Goal: Contribute content

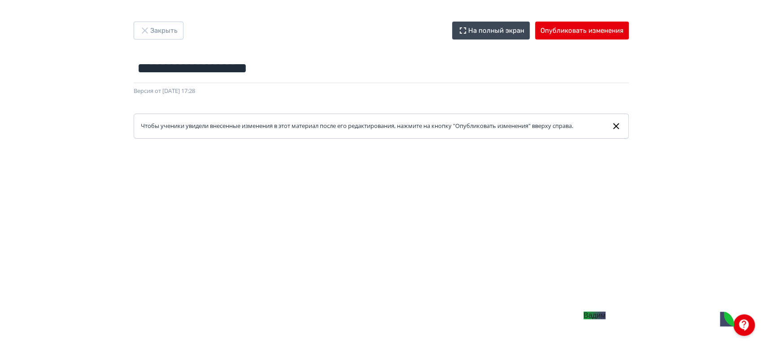
scroll to position [149, 0]
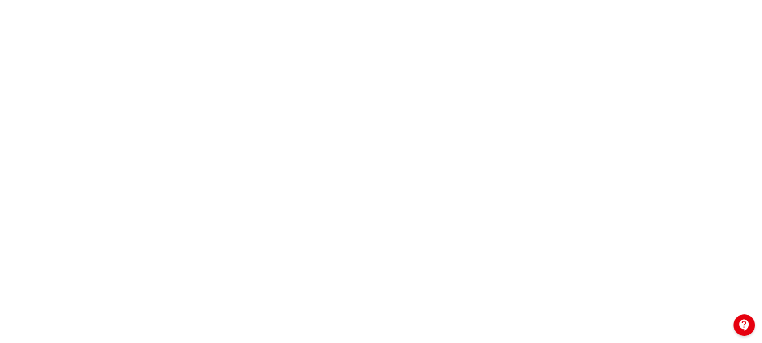
click at [748, 325] on div at bounding box center [744, 325] width 22 height 22
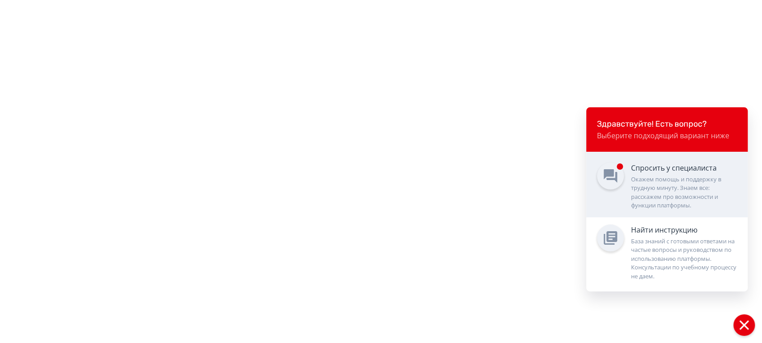
click at [663, 187] on div "Окажем помощь и поддержку в трудную минуту. Знаем все: расскажем про возможност…" at bounding box center [684, 192] width 106 height 35
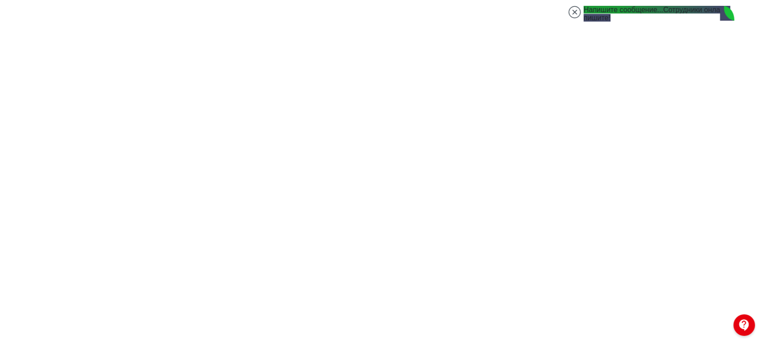
type textarea "**********"
click at [576, 14] on jdiv at bounding box center [574, 12] width 13 height 13
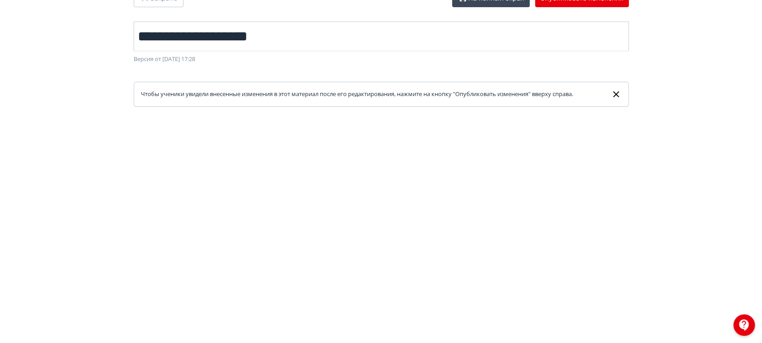
scroll to position [17, 0]
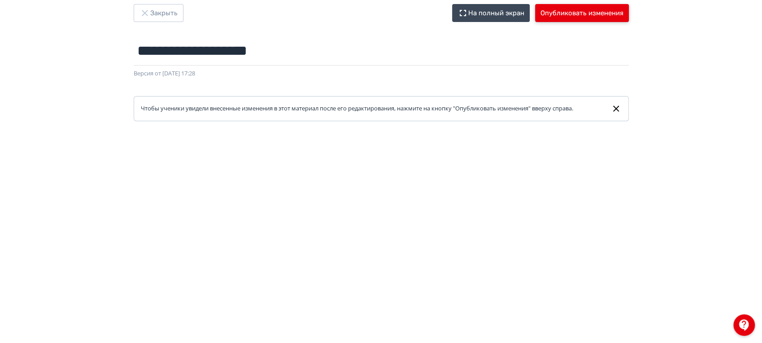
click at [584, 17] on button "Опубликовать изменения" at bounding box center [582, 13] width 94 height 18
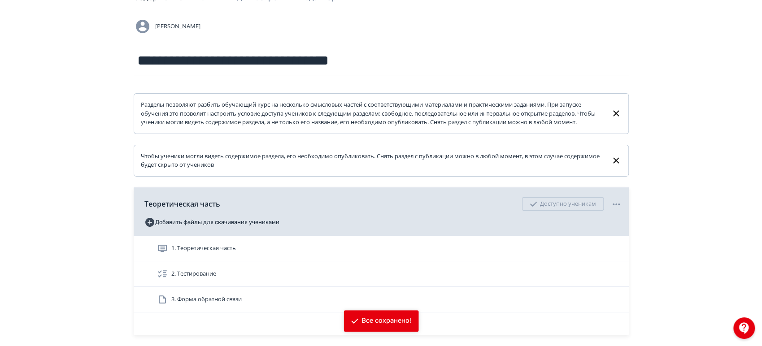
scroll to position [100, 0]
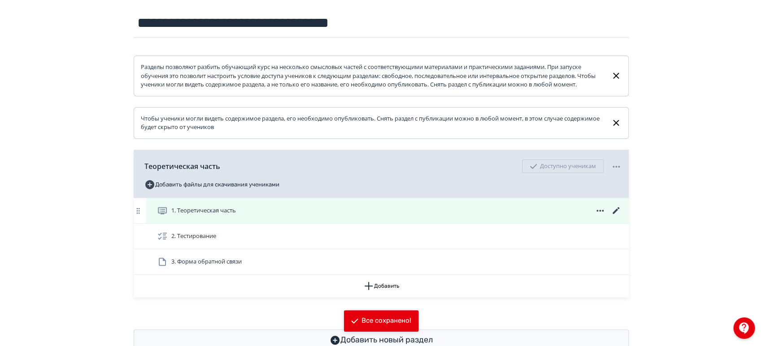
click at [621, 219] on div "1. Теоретическая часть" at bounding box center [387, 210] width 482 height 25
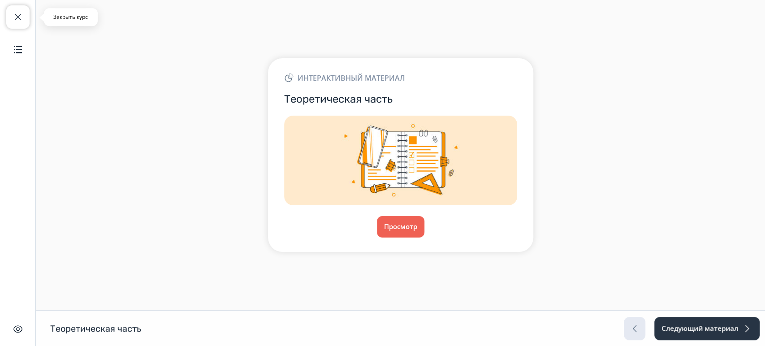
click at [15, 19] on span "button" at bounding box center [18, 17] width 11 height 11
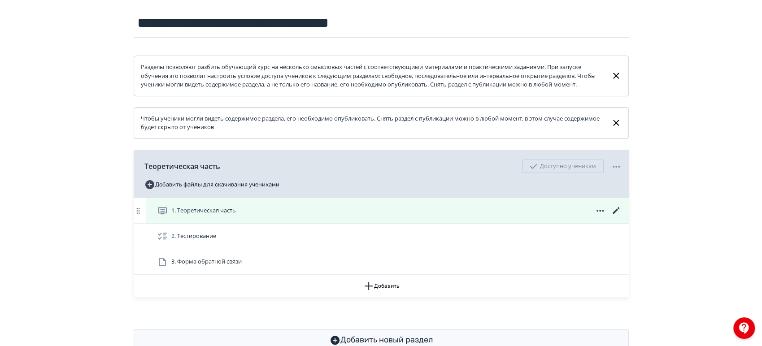
click at [616, 216] on icon at bounding box center [616, 210] width 11 height 11
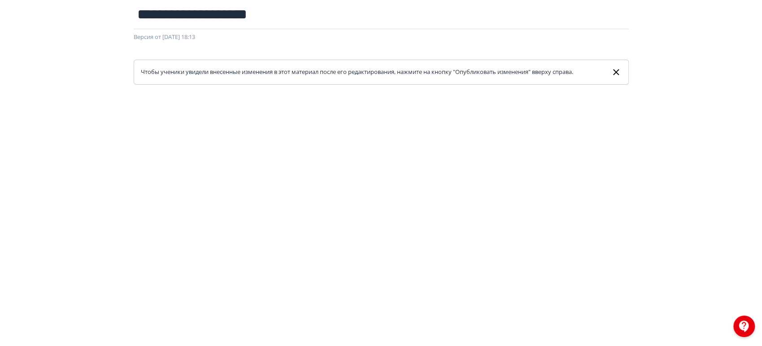
scroll to position [17, 0]
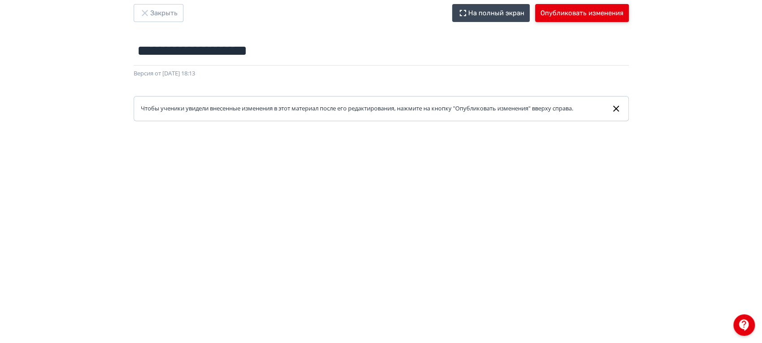
click at [586, 4] on button "Опубликовать изменения" at bounding box center [582, 13] width 94 height 18
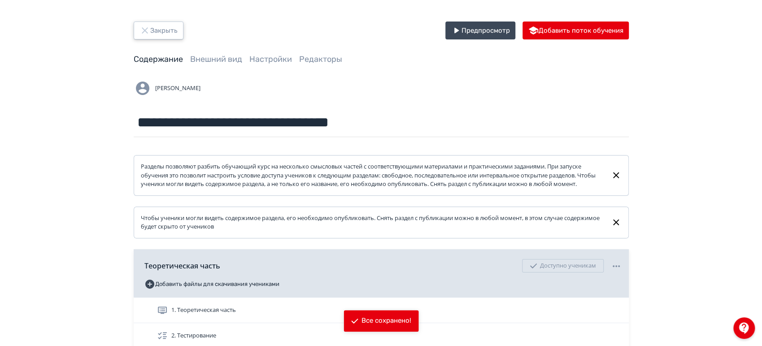
click at [160, 32] on button "Закрыть" at bounding box center [159, 31] width 50 height 18
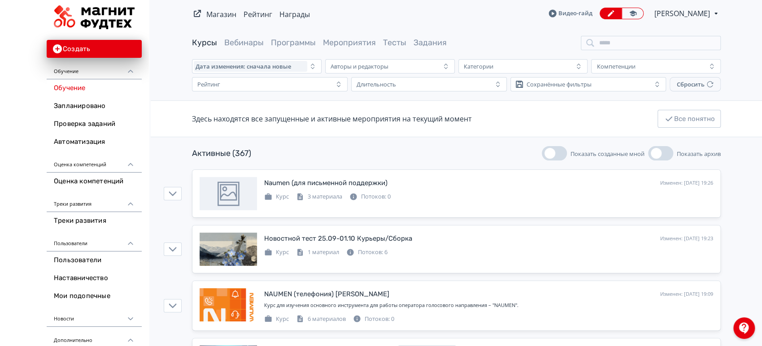
click at [696, 14] on span "Анна Ивачева" at bounding box center [682, 13] width 57 height 11
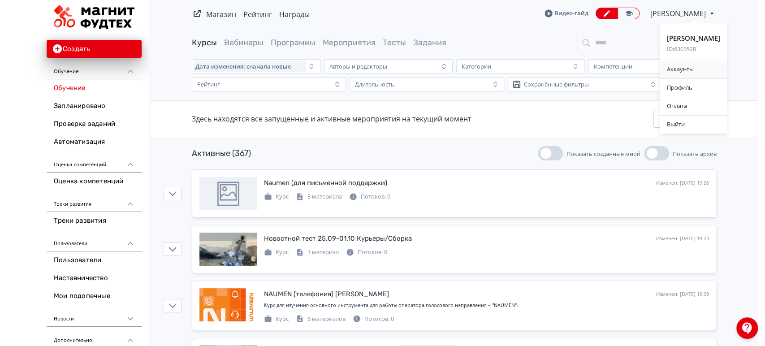
click at [686, 69] on div "Аккаунты" at bounding box center [694, 70] width 68 height 18
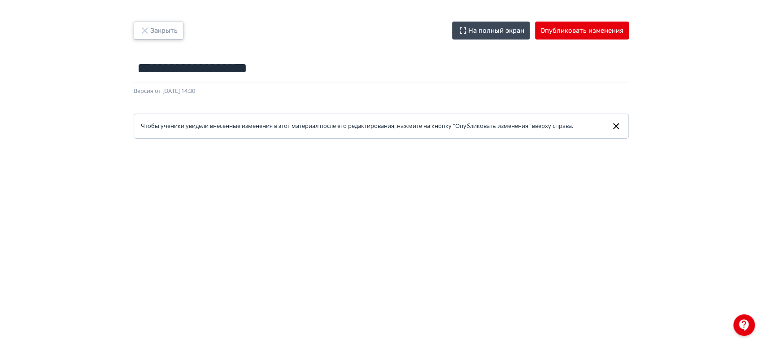
click at [162, 32] on button "Закрыть" at bounding box center [159, 31] width 50 height 18
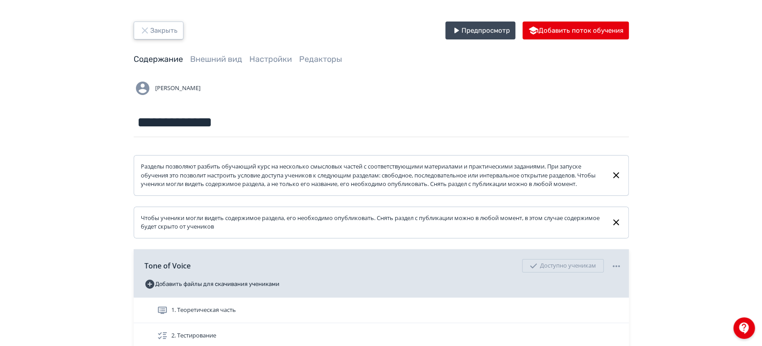
click at [161, 32] on button "Закрыть" at bounding box center [159, 31] width 50 height 18
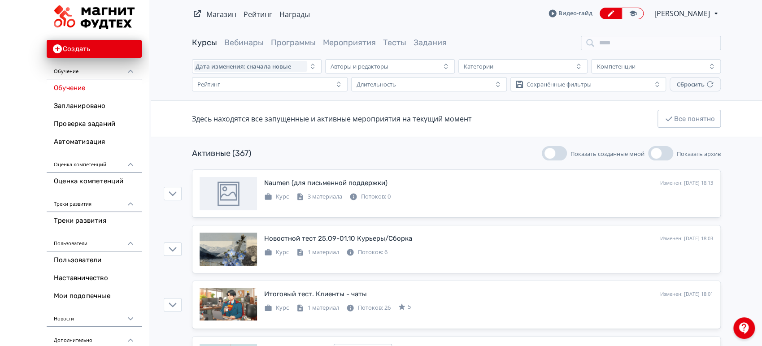
click at [552, 150] on span "button" at bounding box center [549, 153] width 11 height 11
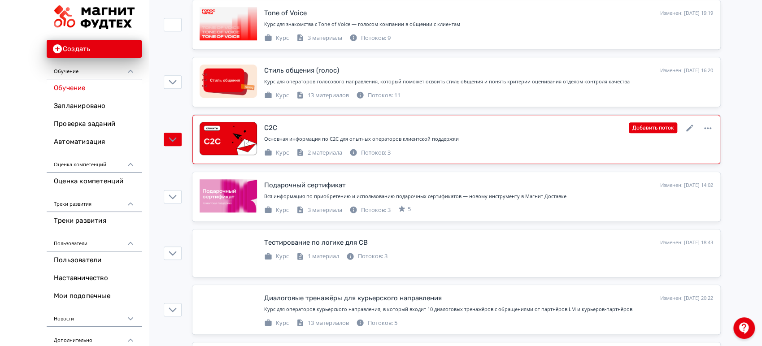
scroll to position [348, 0]
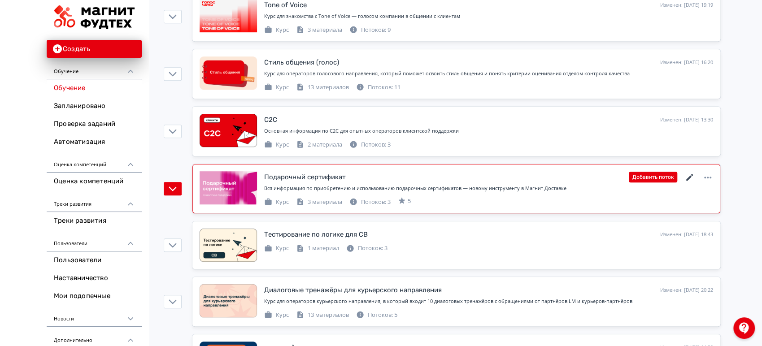
click at [690, 175] on icon at bounding box center [689, 177] width 7 height 7
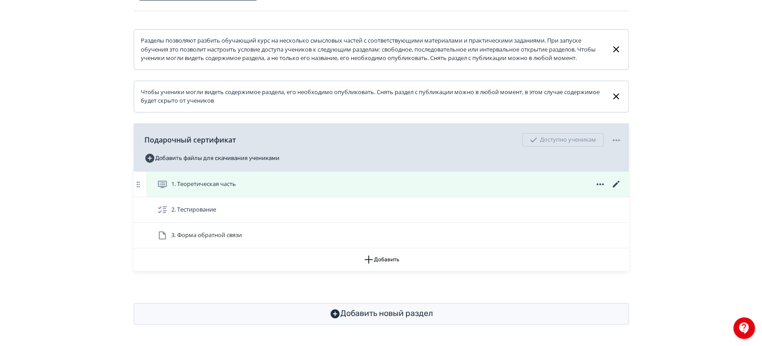
click at [620, 183] on icon at bounding box center [616, 184] width 11 height 11
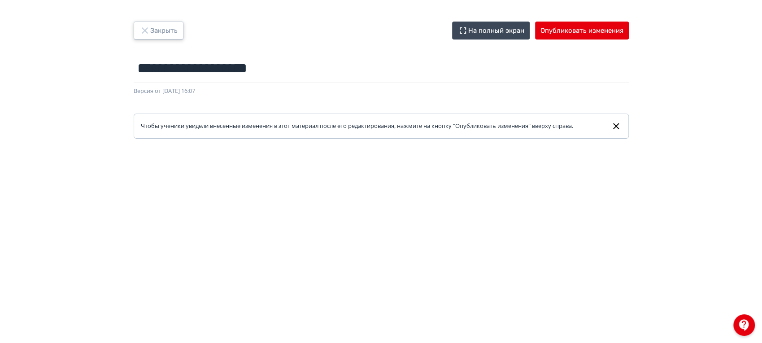
click at [166, 35] on button "Закрыть" at bounding box center [159, 31] width 50 height 18
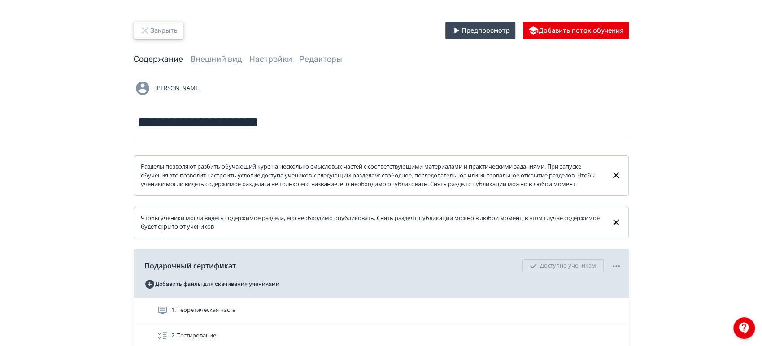
click at [157, 32] on button "Закрыть" at bounding box center [159, 31] width 50 height 18
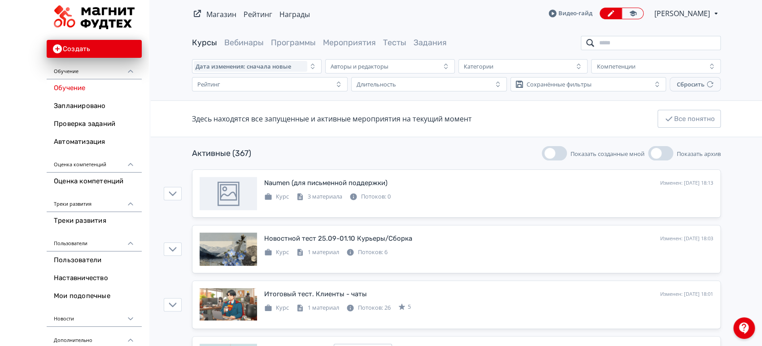
click at [646, 45] on input "search" at bounding box center [651, 43] width 140 height 14
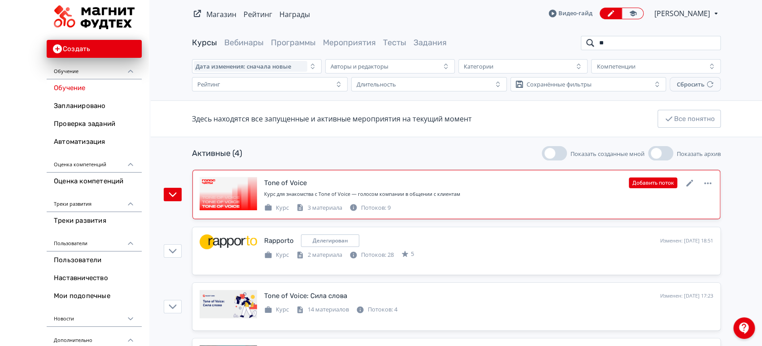
type input "**"
click at [689, 181] on icon at bounding box center [689, 183] width 11 height 11
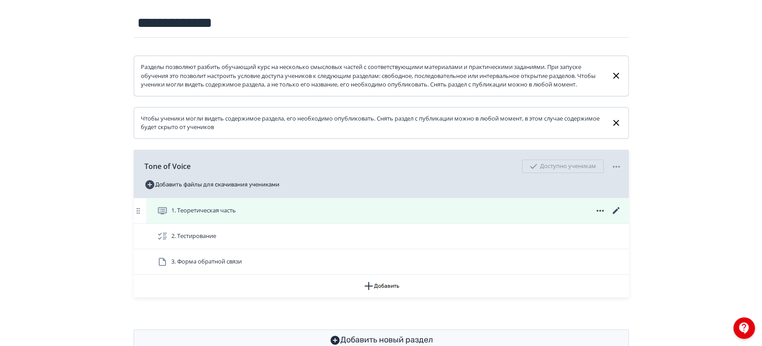
click at [617, 216] on icon at bounding box center [616, 210] width 11 height 11
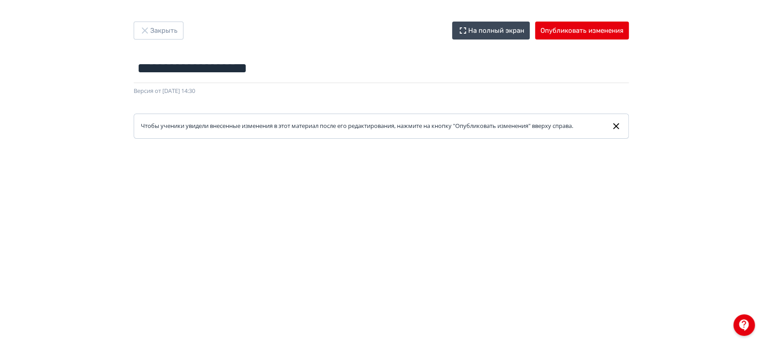
scroll to position [100, 0]
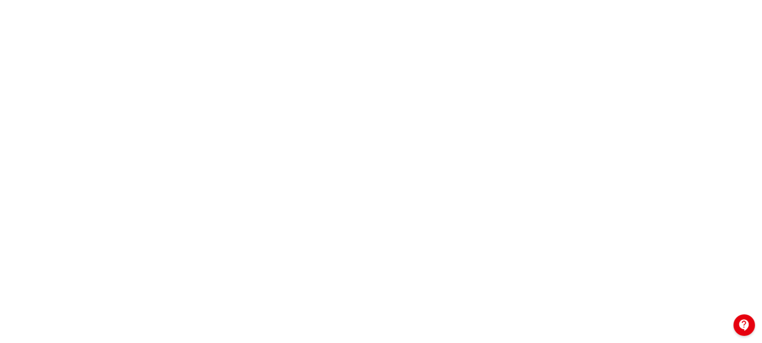
scroll to position [67, 0]
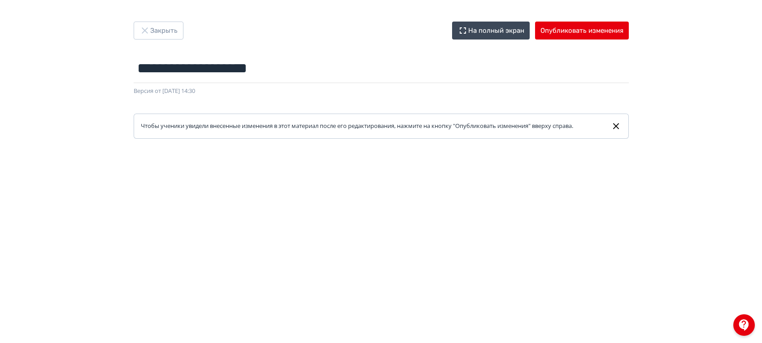
scroll to position [100, 0]
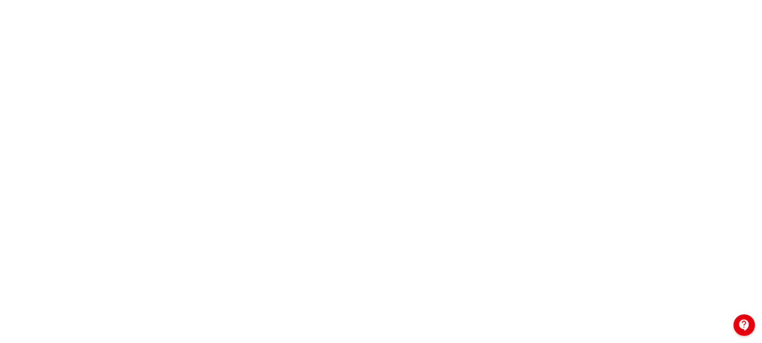
scroll to position [100, 0]
